Goal: Task Accomplishment & Management: Manage account settings

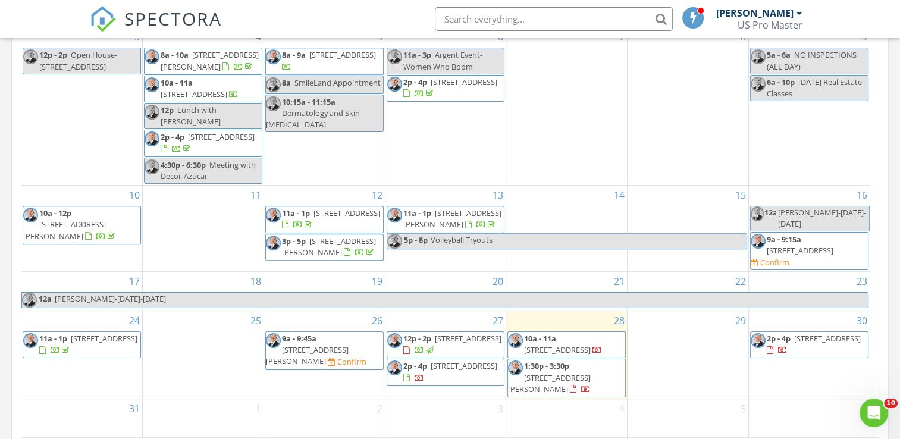
scroll to position [773, 0]
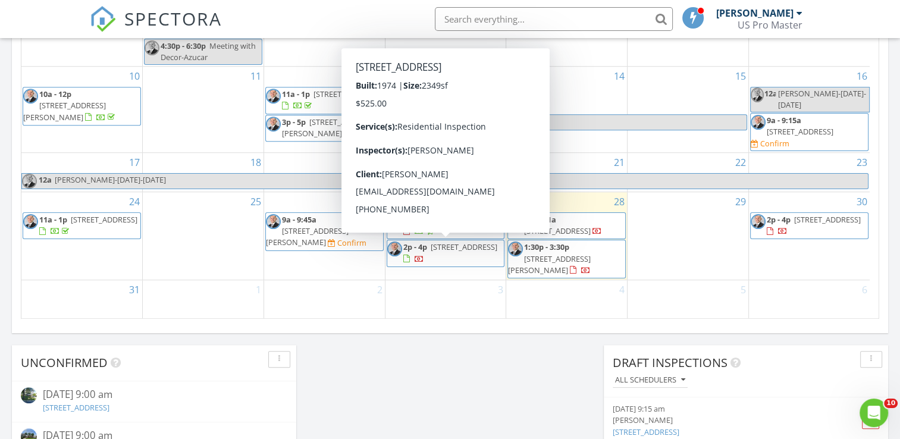
drag, startPoint x: 448, startPoint y: 253, endPoint x: 440, endPoint y: 255, distance: 8.4
click at [440, 252] on span "2124 Chantilla Rd, Catonsville 21228" at bounding box center [464, 247] width 67 height 11
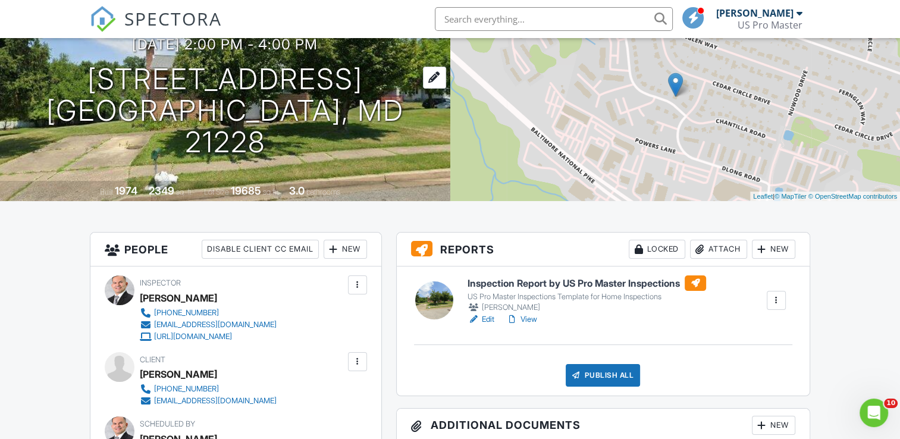
scroll to position [119, 0]
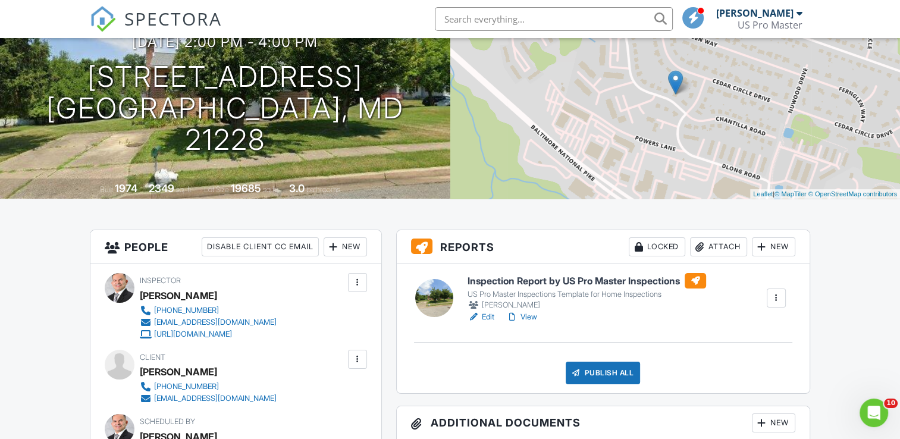
click at [489, 315] on link "Edit" at bounding box center [481, 317] width 27 height 12
